Goal: Transaction & Acquisition: Purchase product/service

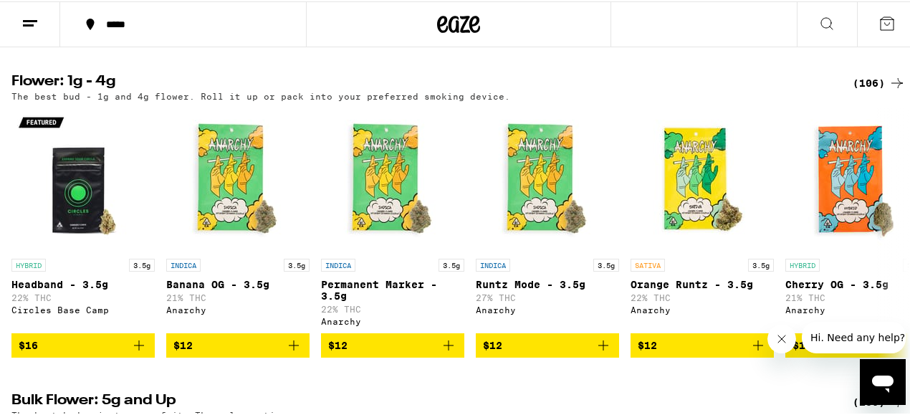
scroll to position [1719, 0]
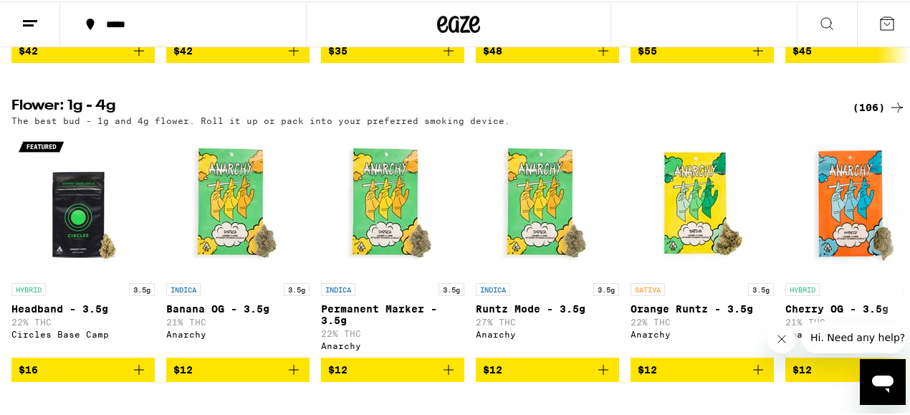
click at [898, 115] on icon at bounding box center [896, 105] width 17 height 17
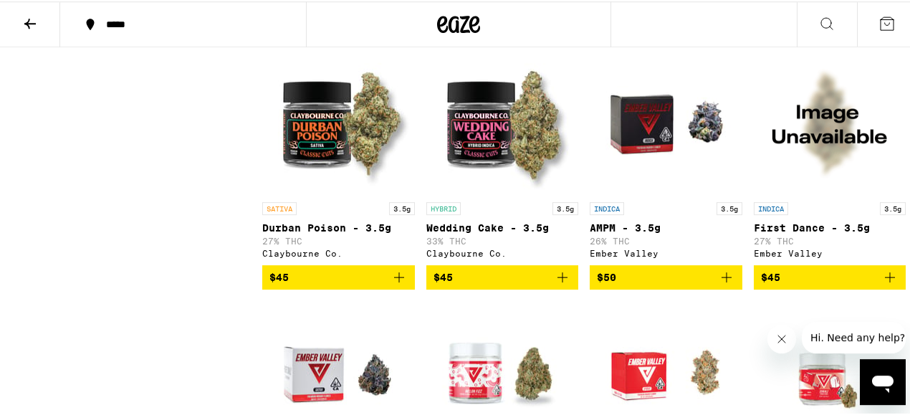
scroll to position [3622, 0]
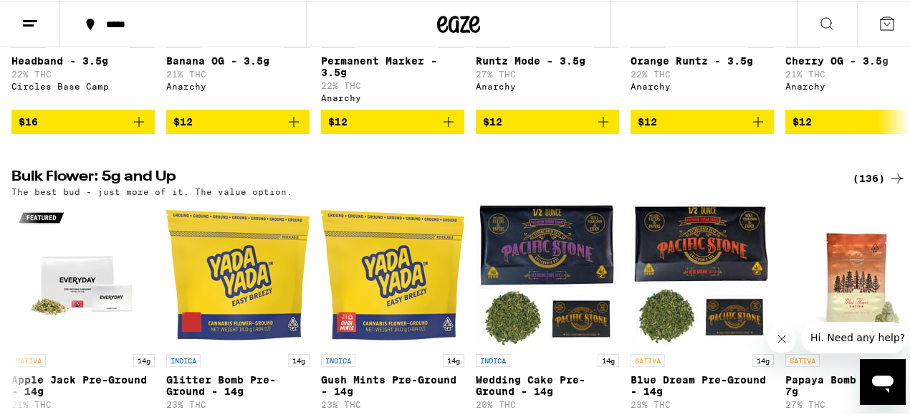
scroll to position [2086, 0]
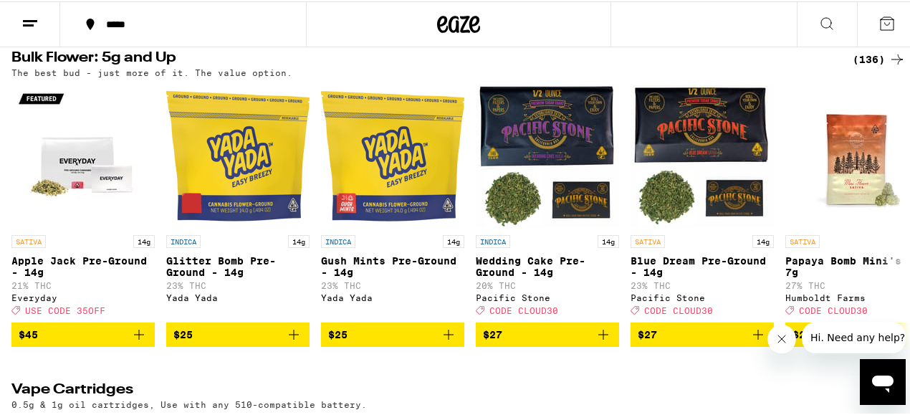
click at [892, 67] on icon at bounding box center [896, 57] width 17 height 17
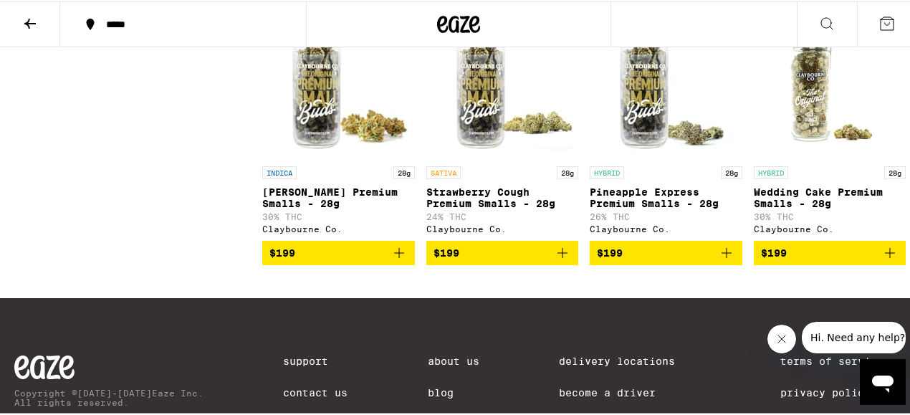
scroll to position [8368, 0]
